Goal: Task Accomplishment & Management: Use online tool/utility

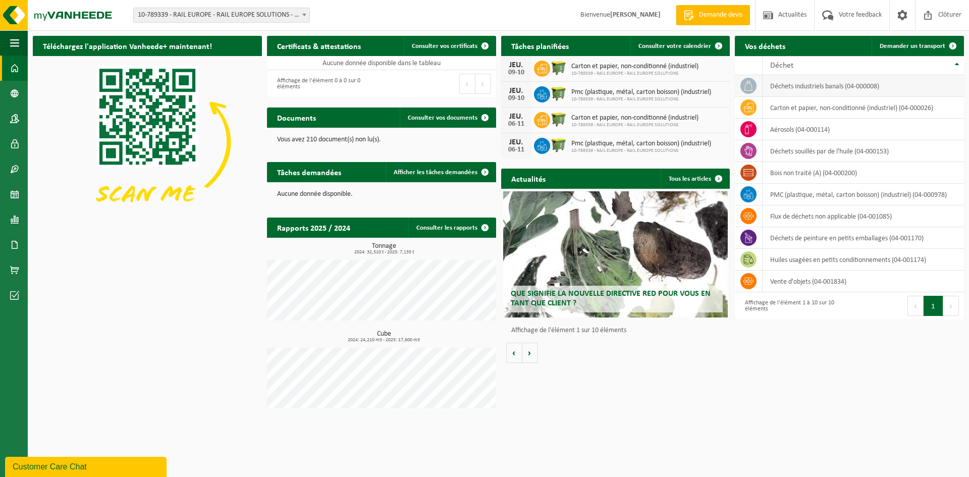
click at [839, 82] on td "déchets industriels banals (04-000008)" at bounding box center [863, 86] width 201 height 22
click at [916, 47] on span "Demander un transport" at bounding box center [913, 46] width 66 height 7
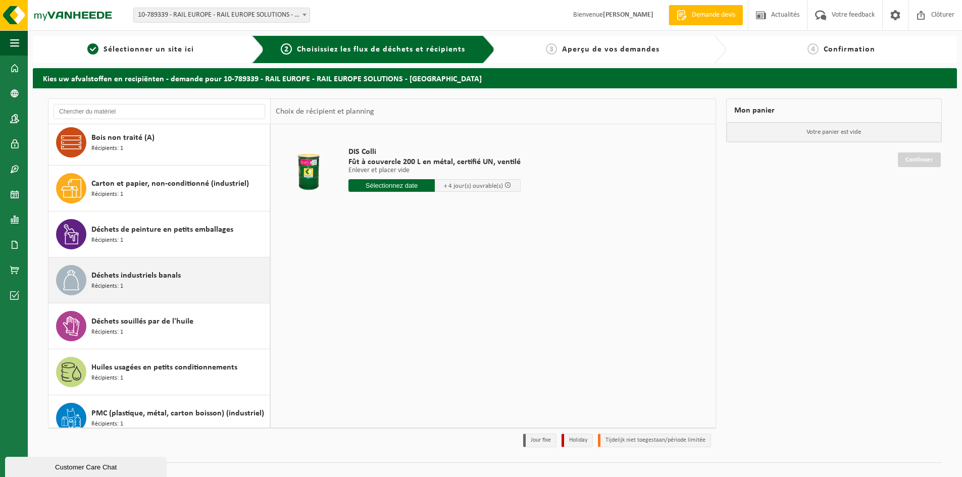
click at [193, 279] on div "Déchets industriels banals Récipients: 1" at bounding box center [179, 280] width 176 height 30
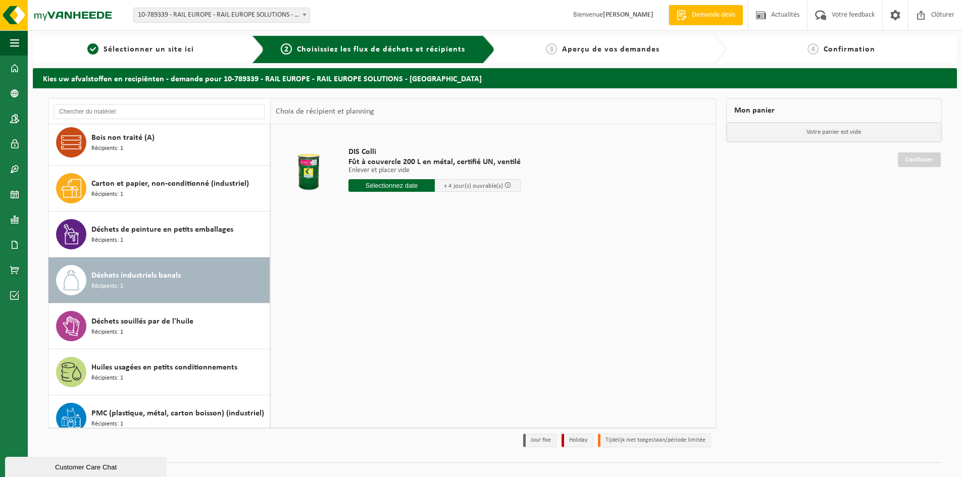
scroll to position [64, 0]
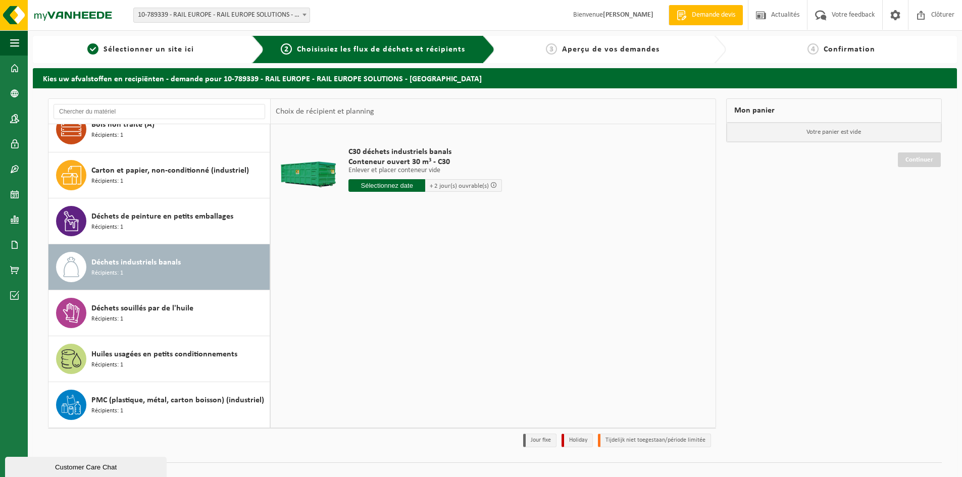
click at [385, 186] on input "text" at bounding box center [386, 185] width 77 height 13
click at [354, 292] on div "22" at bounding box center [358, 291] width 18 height 16
type input "à partir de 2025-09-22"
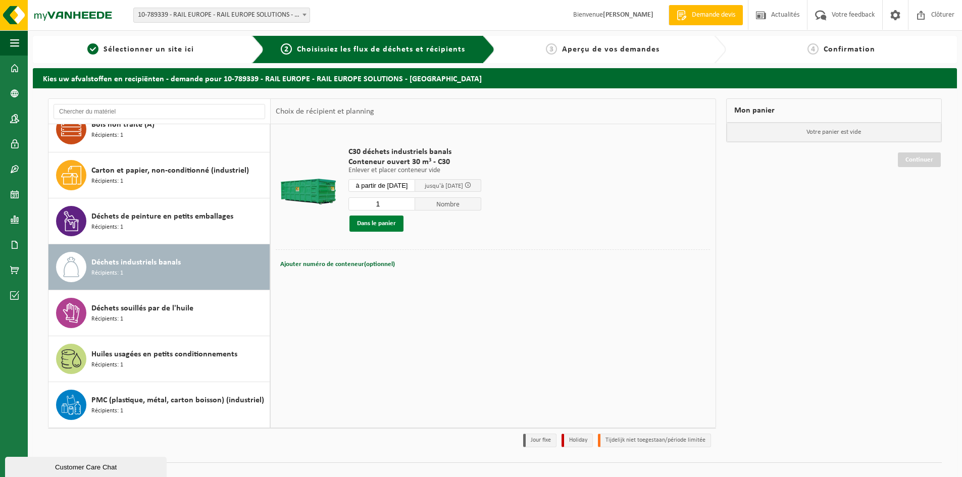
click at [371, 223] on button "Dans le panier" at bounding box center [376, 224] width 54 height 16
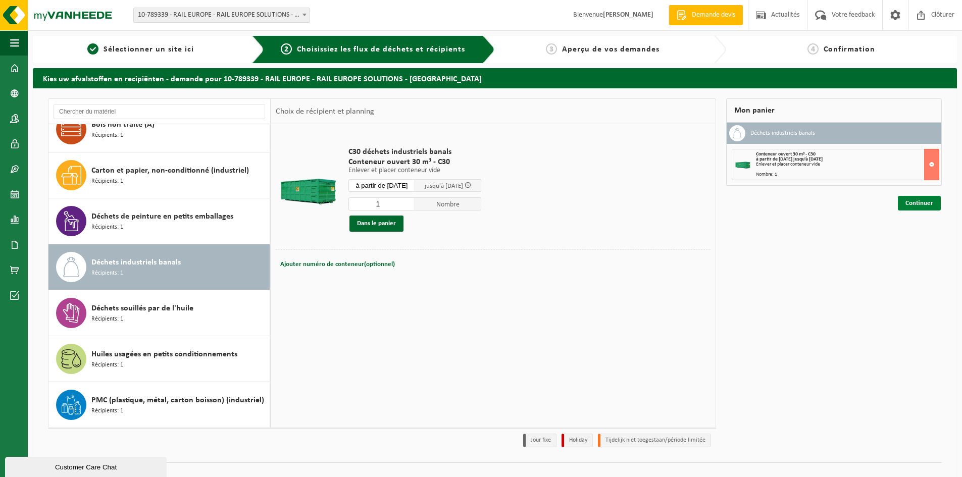
click at [920, 200] on link "Continuer" at bounding box center [919, 203] width 43 height 15
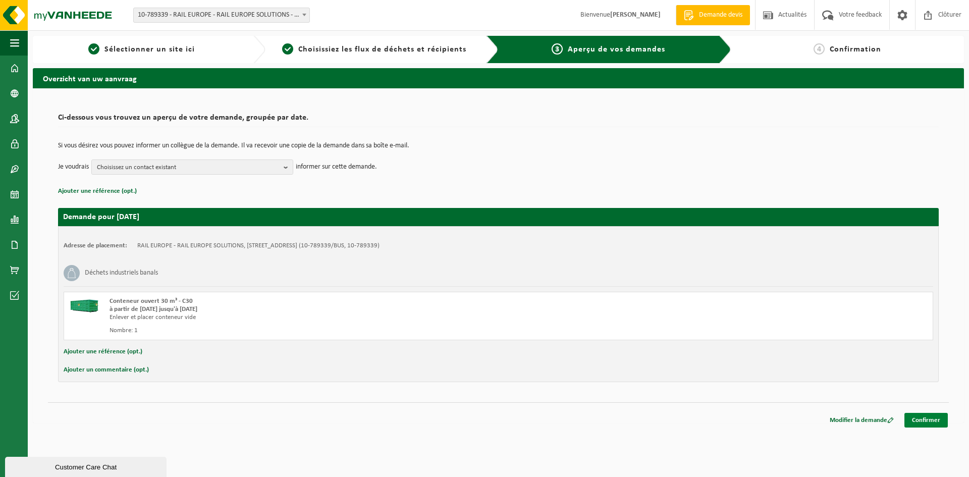
click at [936, 415] on link "Confirmer" at bounding box center [926, 420] width 43 height 15
